Goal: Task Accomplishment & Management: Manage account settings

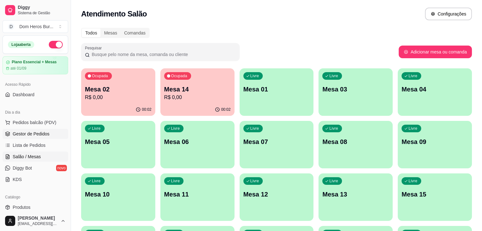
click at [45, 131] on span "Gestor de Pedidos" at bounding box center [31, 134] width 37 height 6
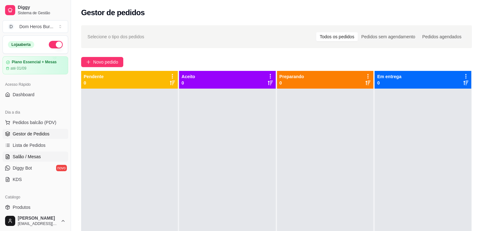
click at [28, 152] on link "Salão / Mesas" at bounding box center [36, 157] width 66 height 10
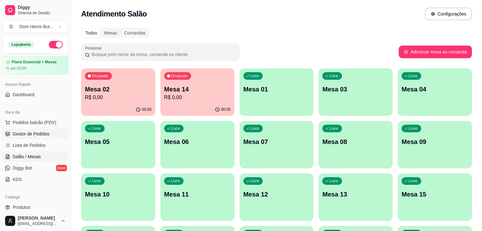
click at [54, 137] on link "Gestor de Pedidos" at bounding box center [36, 134] width 66 height 10
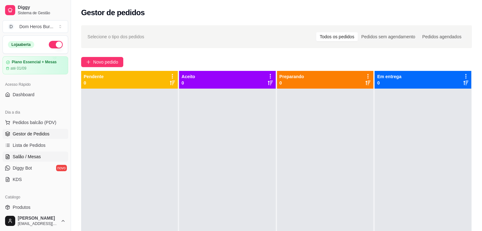
click at [41, 161] on link "Salão / Mesas" at bounding box center [36, 157] width 66 height 10
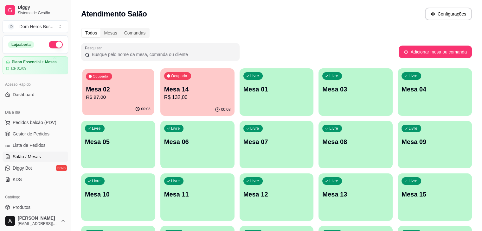
click at [133, 102] on div "Ocupada Mesa 02 R$ 97,00" at bounding box center [118, 86] width 72 height 34
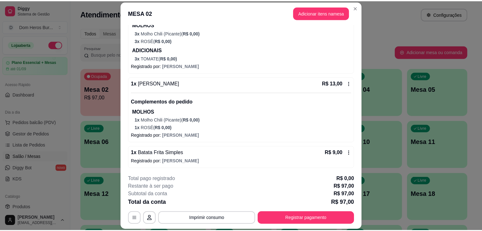
scroll to position [120, 0]
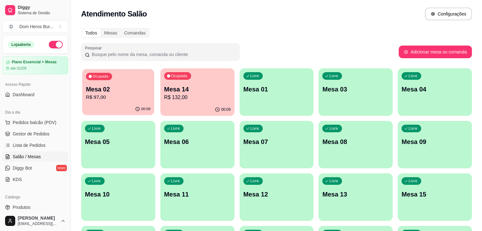
click at [114, 106] on div "00:09" at bounding box center [118, 109] width 72 height 12
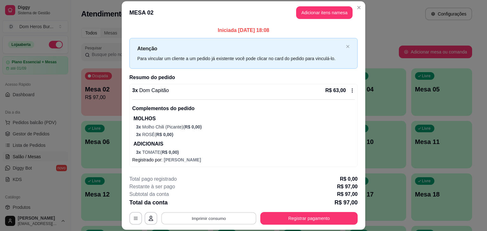
click at [217, 217] on button "Imprimir consumo" at bounding box center [208, 219] width 95 height 12
click at [205, 206] on button "IMPRESSORA" at bounding box center [208, 204] width 46 height 10
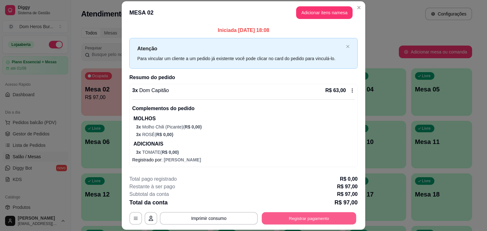
click at [285, 220] on button "Registrar pagamento" at bounding box center [309, 219] width 94 height 12
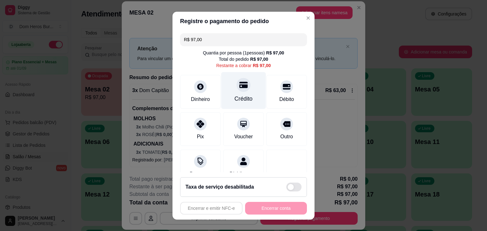
click at [233, 95] on div "Crédito" at bounding box center [243, 90] width 45 height 37
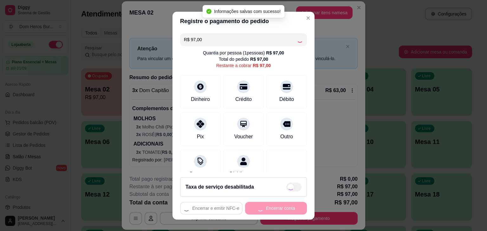
type input "R$ 0,00"
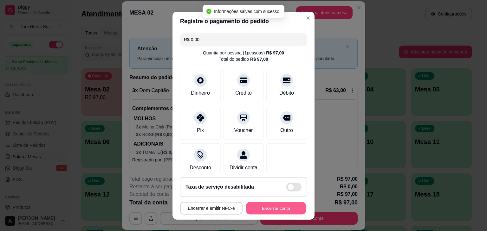
click at [266, 203] on button "Encerrar conta" at bounding box center [276, 208] width 60 height 12
